Goal: Transaction & Acquisition: Purchase product/service

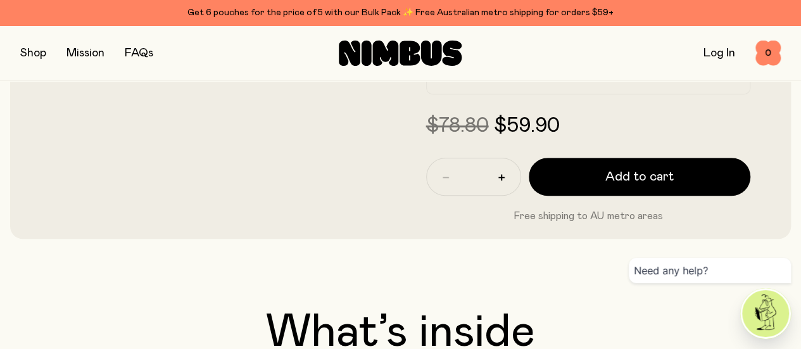
scroll to position [441, 0]
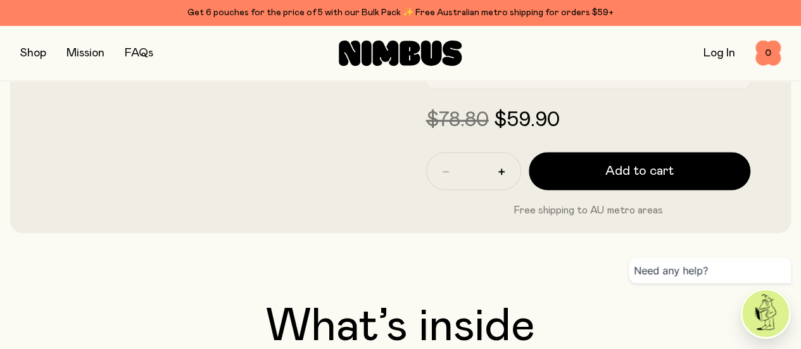
click at [515, 71] on h2 "Soy Milk Pouch" at bounding box center [477, 63] width 77 height 15
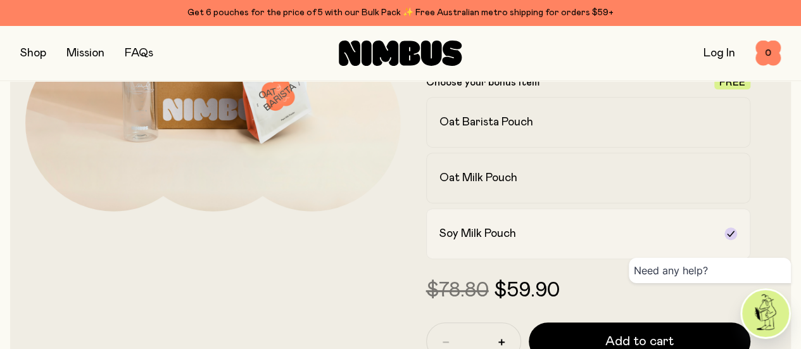
scroll to position [251, 0]
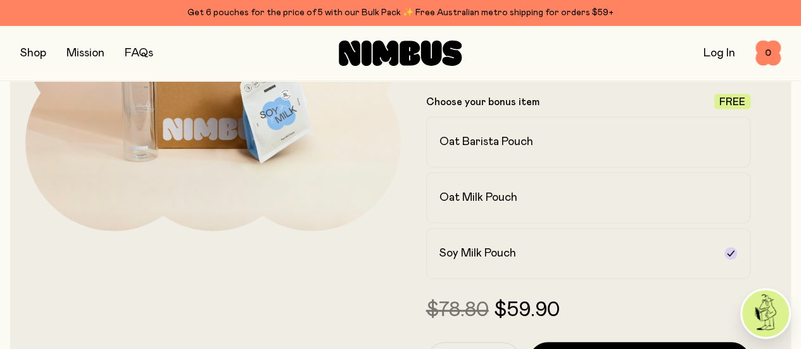
click at [634, 72] on link "here" at bounding box center [621, 65] width 26 height 13
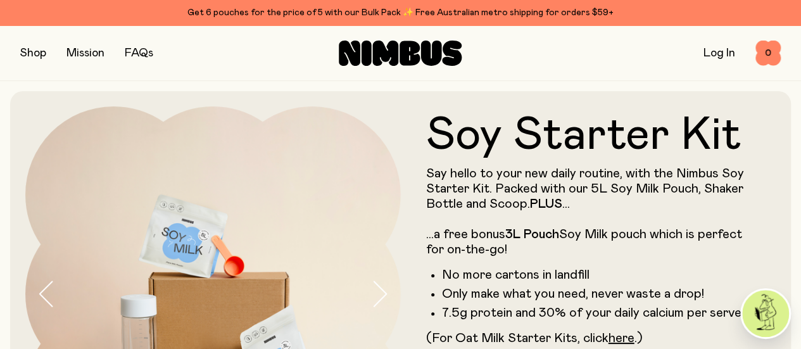
click at [44, 53] on button "button" at bounding box center [33, 53] width 26 height 18
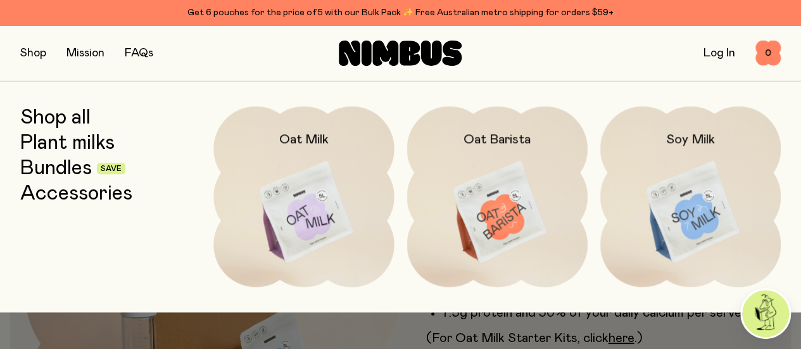
click at [682, 203] on img at bounding box center [690, 212] width 180 height 212
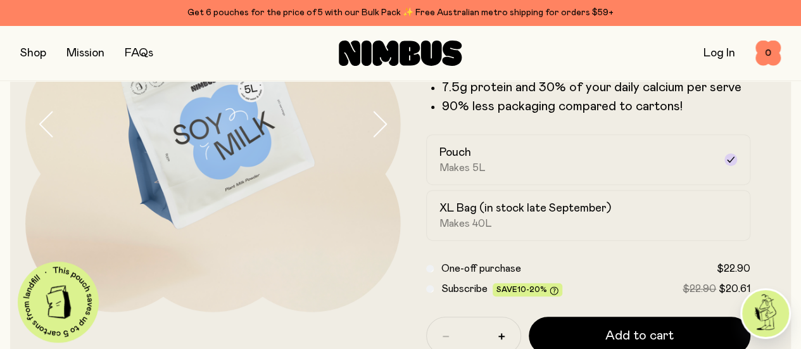
scroll to position [190, 0]
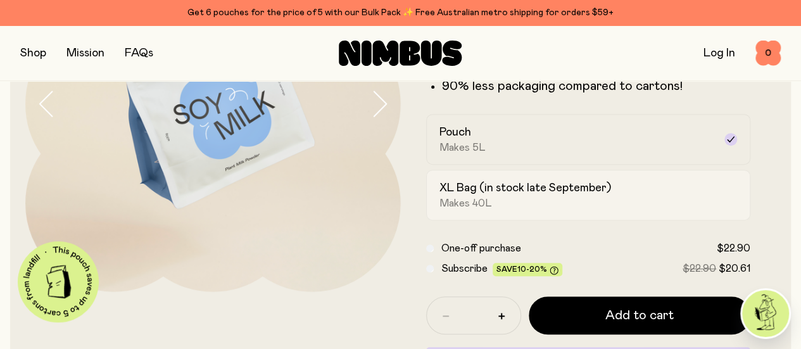
click at [573, 209] on div "XL Bag (in stock late September) Makes 40L" at bounding box center [576, 194] width 275 height 29
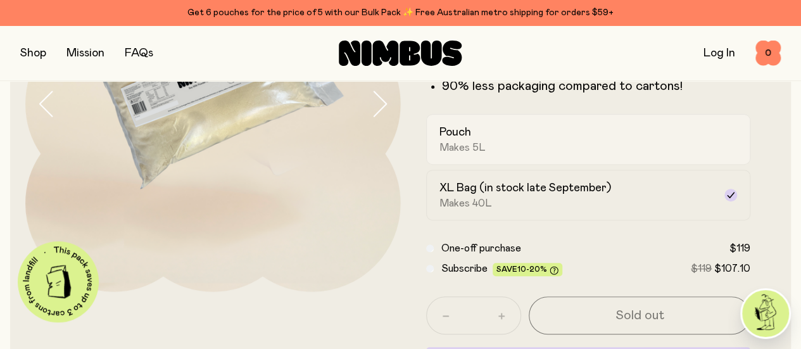
click at [549, 154] on div "Pouch Makes 5L" at bounding box center [576, 139] width 275 height 29
